Goal: Task Accomplishment & Management: Complete application form

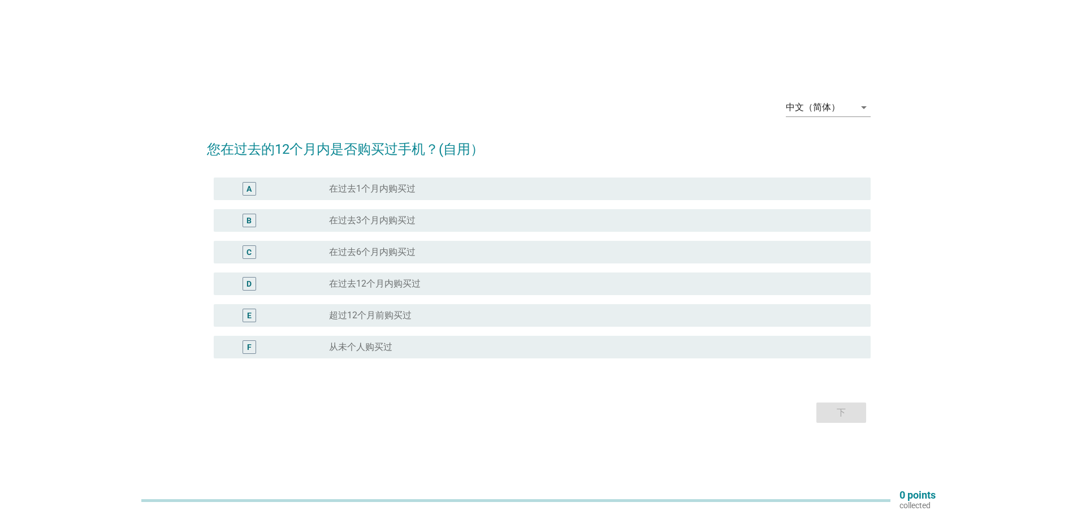
click at [389, 234] on div "B radio_button_unchecked 在过去3个月内购买过" at bounding box center [538, 221] width 663 height 32
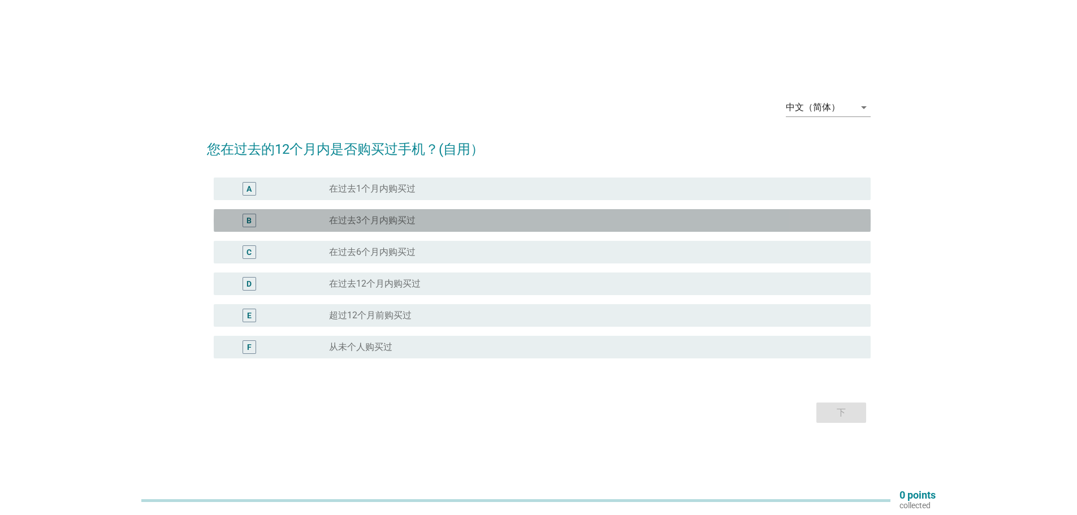
click at [405, 220] on label "在过去3个月内购买过" at bounding box center [372, 220] width 86 height 11
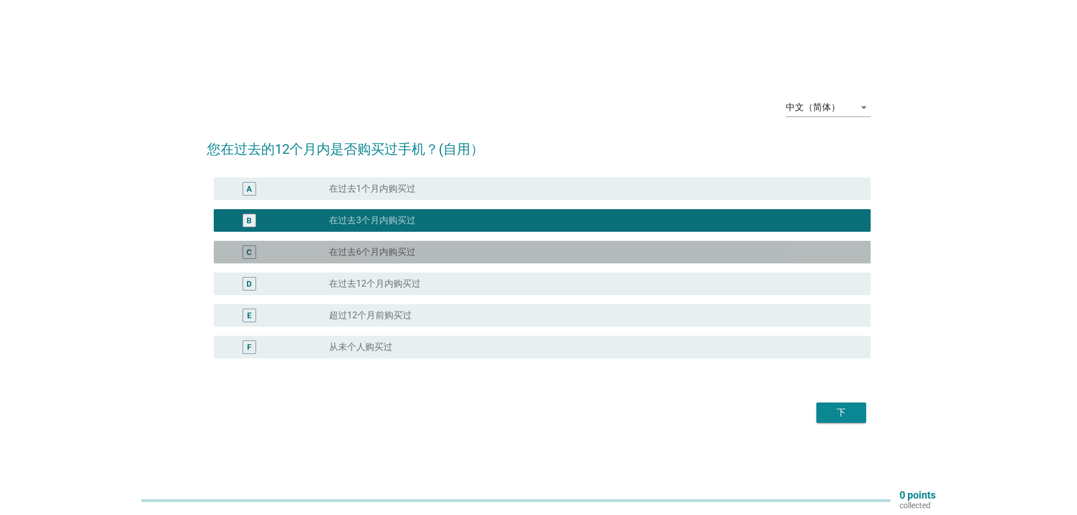
click at [424, 254] on div "radio_button_unchecked 在过去6个月内购买过" at bounding box center [590, 251] width 523 height 11
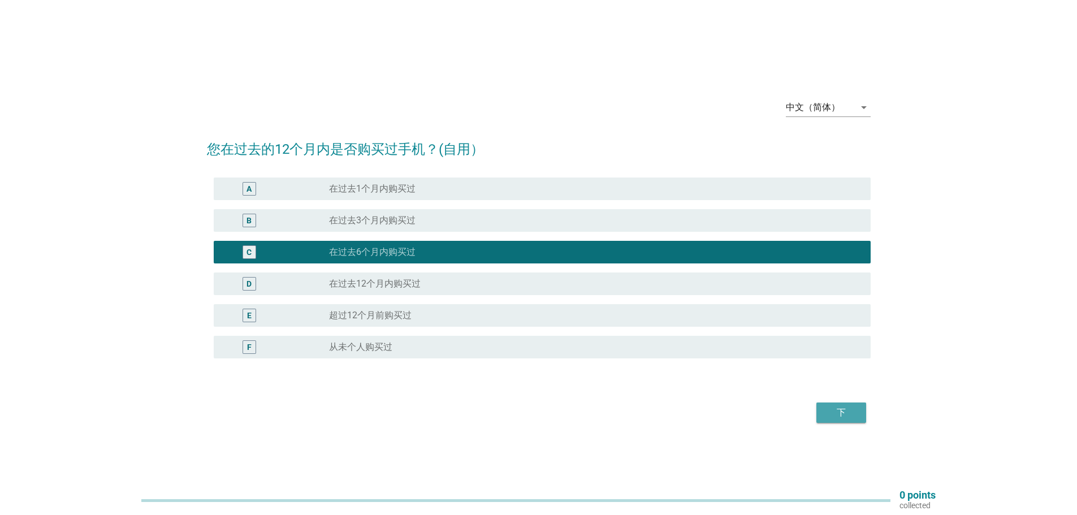
click at [828, 406] on div "下" at bounding box center [841, 413] width 32 height 14
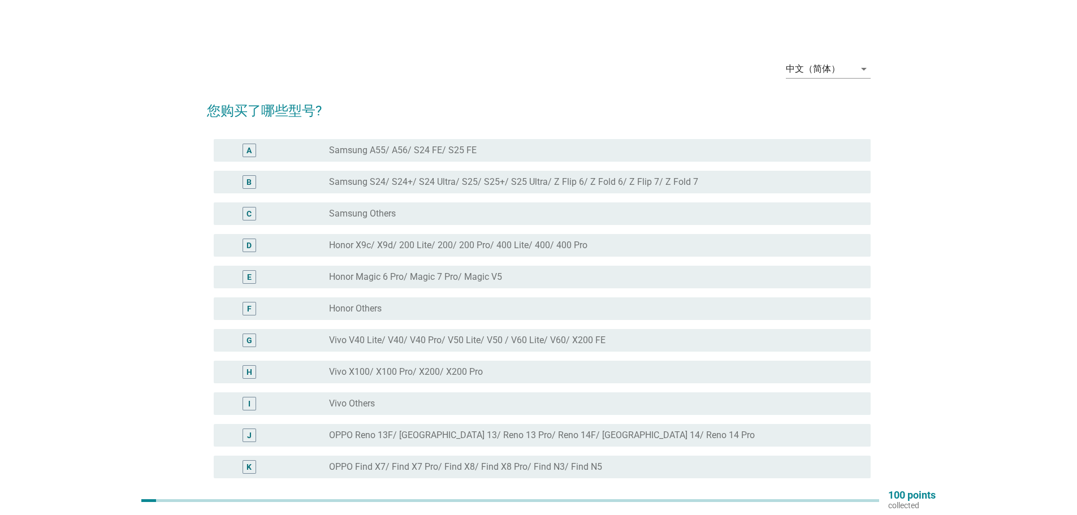
click at [522, 162] on div "A radio_button_unchecked Samsung A55/ A56/ S24 FE/ S25 FE" at bounding box center [538, 150] width 663 height 32
click at [837, 80] on div "中文（简体） arrow_drop_down" at bounding box center [828, 74] width 85 height 29
click at [854, 64] on div "arrow_drop_down" at bounding box center [862, 69] width 16 height 14
click at [828, 77] on div "English" at bounding box center [827, 78] width 67 height 14
click at [554, 149] on div "radio_button_unchecked Samsung A55/ A56/ S24 FE/ S25 FE" at bounding box center [590, 150] width 523 height 11
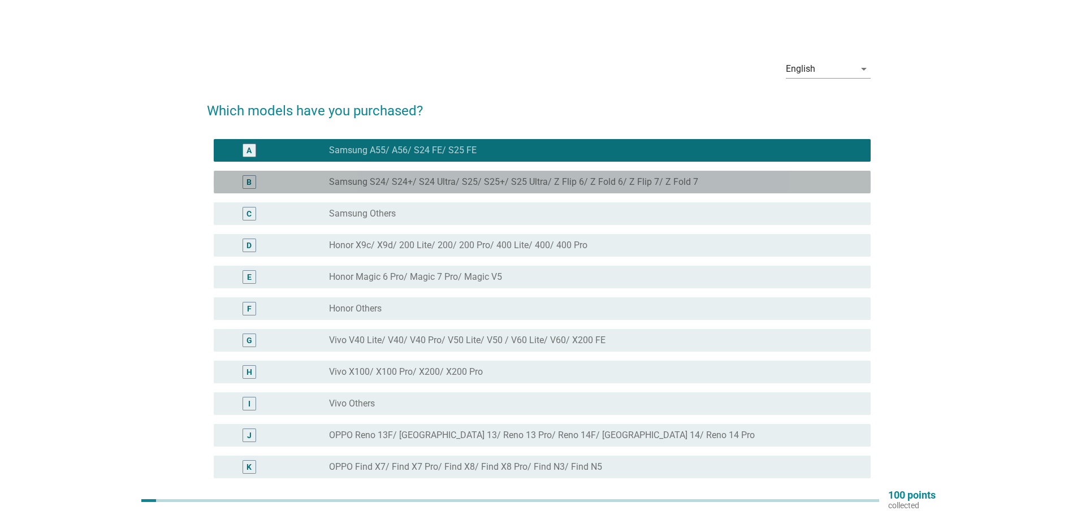
click at [708, 184] on div "radio_button_unchecked Samsung S24/ S24+/ S24 Ultra/ S25/ S25+/ S25 Ultra/ Z Fl…" at bounding box center [590, 181] width 523 height 11
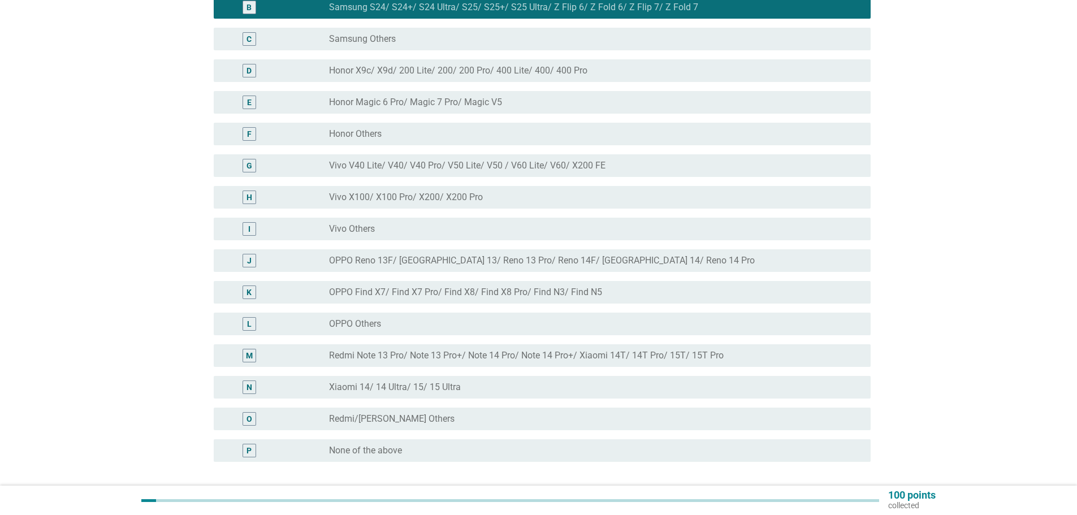
scroll to position [270, 0]
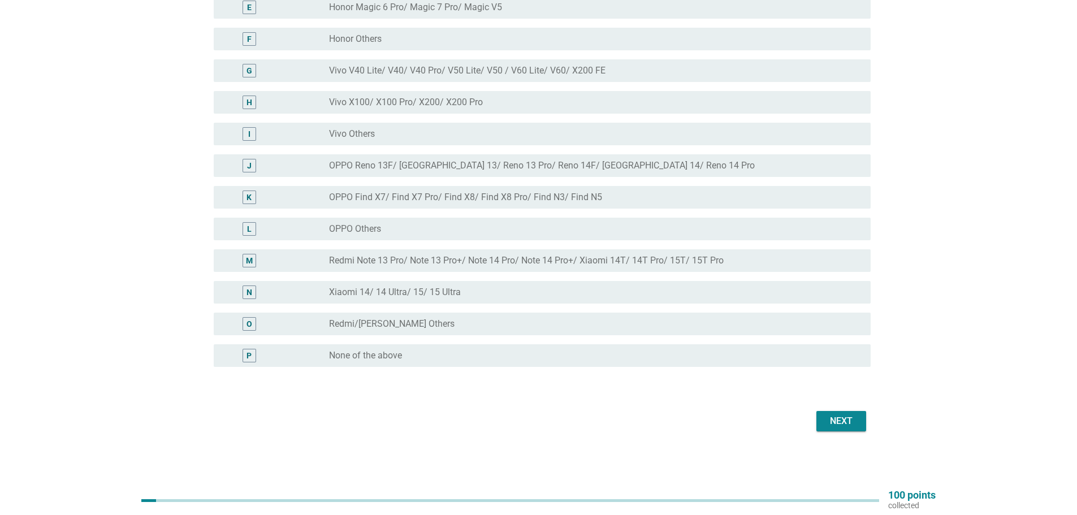
click at [863, 419] on button "Next" at bounding box center [841, 421] width 50 height 20
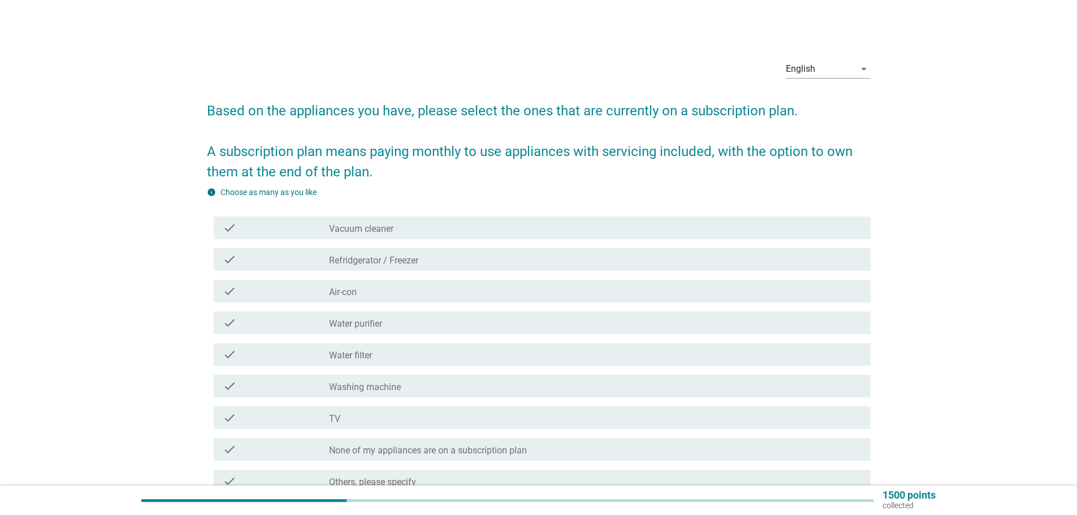
click at [533, 242] on div "check check_box_outline_blank Vacuum cleaner" at bounding box center [538, 228] width 663 height 32
click at [533, 240] on div "check check_box_outline_blank Vacuum cleaner" at bounding box center [538, 228] width 663 height 32
click at [536, 231] on div "check_box_outline_blank Vacuum cleaner" at bounding box center [595, 228] width 532 height 14
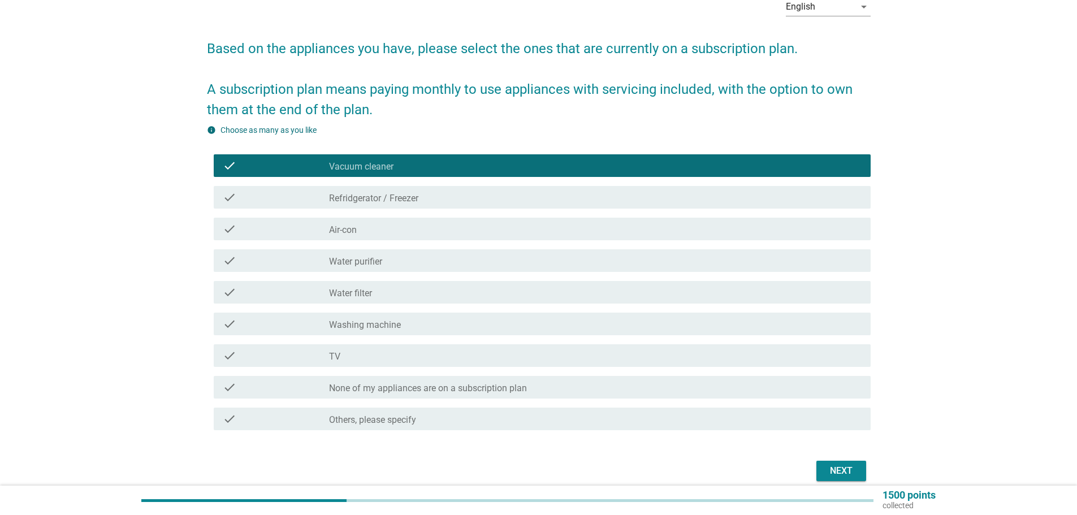
scroll to position [112, 0]
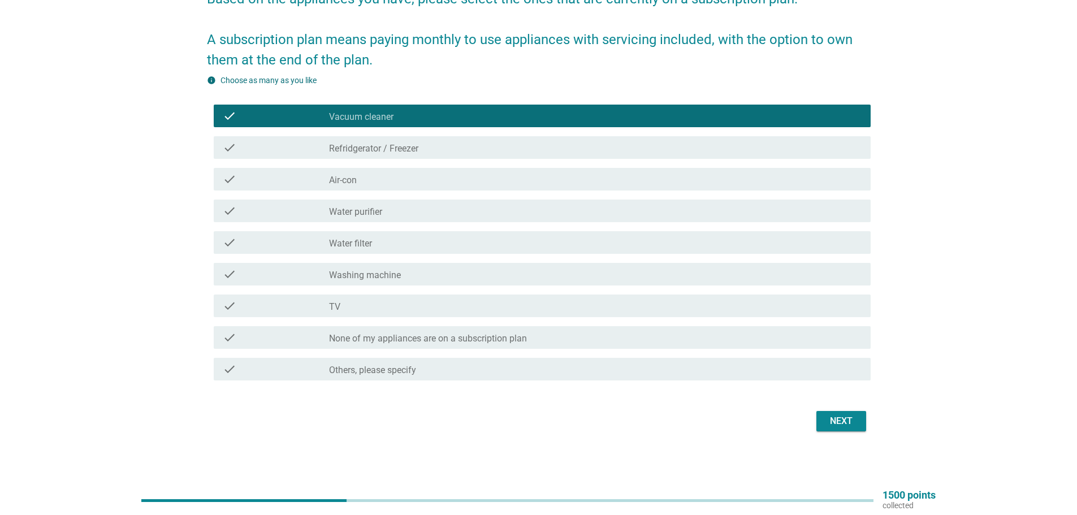
click at [849, 422] on div "Next" at bounding box center [841, 421] width 32 height 14
